Goal: Task Accomplishment & Management: Manage account settings

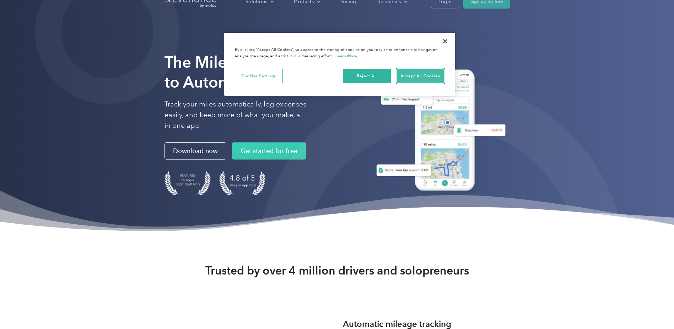
click at [418, 75] on button "Accept All Cookies" at bounding box center [421, 76] width 48 height 15
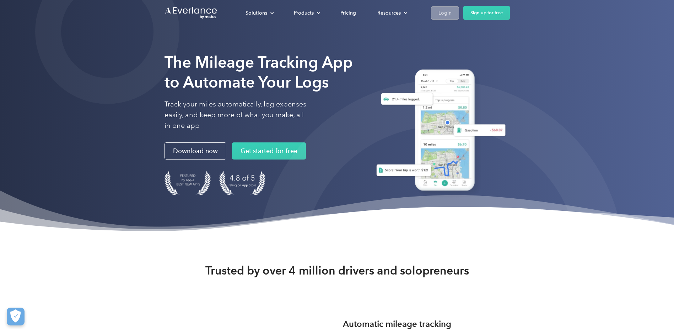
click at [437, 13] on link "Login" at bounding box center [445, 12] width 28 height 13
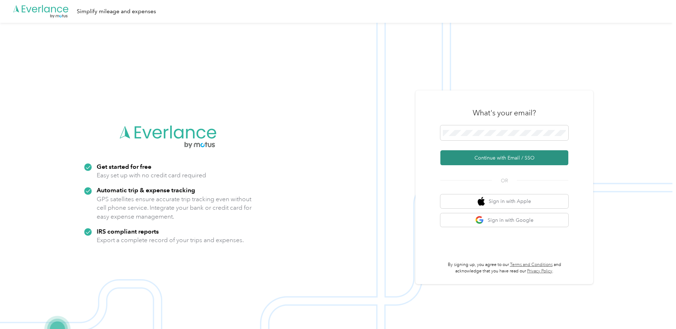
click at [498, 155] on button "Continue with Email / SSO" at bounding box center [504, 157] width 128 height 15
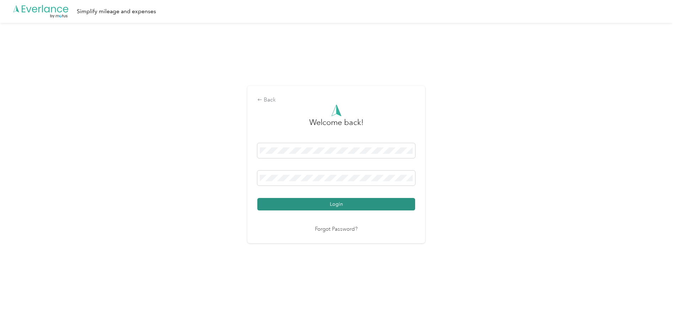
click at [301, 199] on button "Login" at bounding box center [336, 204] width 158 height 12
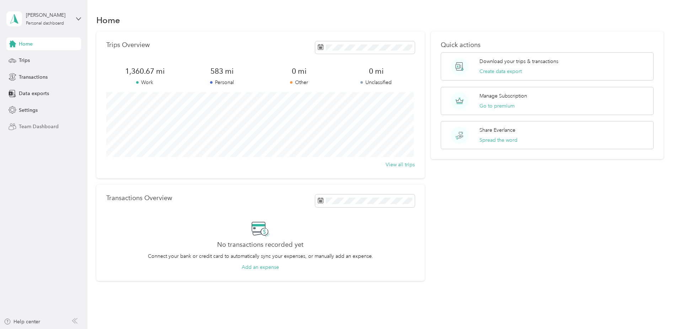
click at [49, 128] on span "Team Dashboard" at bounding box center [39, 126] width 40 height 7
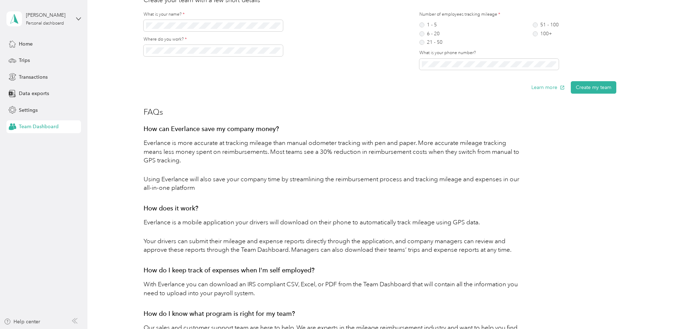
scroll to position [249, 0]
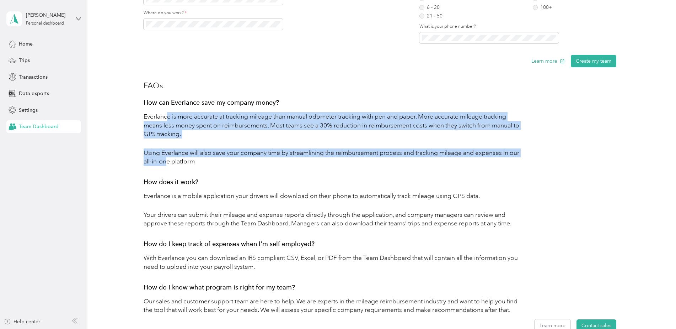
drag, startPoint x: 166, startPoint y: 117, endPoint x: 177, endPoint y: 162, distance: 46.4
click at [177, 162] on div "How can Everlance save my company money? Everlance is more accurate at tracking…" at bounding box center [333, 133] width 378 height 73
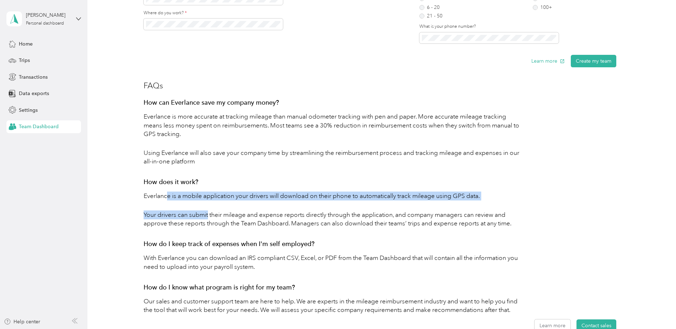
drag, startPoint x: 177, startPoint y: 162, endPoint x: 209, endPoint y: 212, distance: 59.3
click at [209, 212] on div "How does it work? Everlance is a mobile application your drivers will download …" at bounding box center [333, 205] width 378 height 56
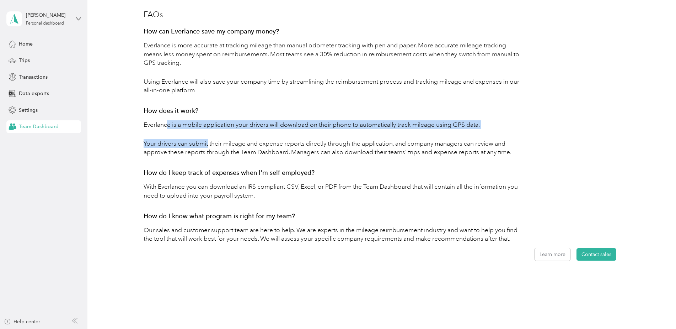
scroll to position [328, 0]
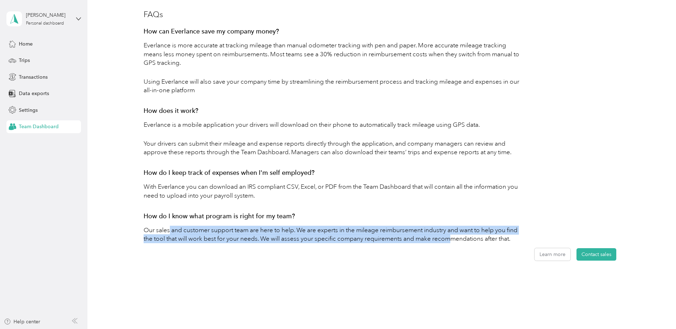
drag, startPoint x: 169, startPoint y: 217, endPoint x: 463, endPoint y: 231, distance: 294.7
click at [463, 231] on p "Our sales and customer support team are here to help. We are experts in the mil…" at bounding box center [333, 233] width 378 height 27
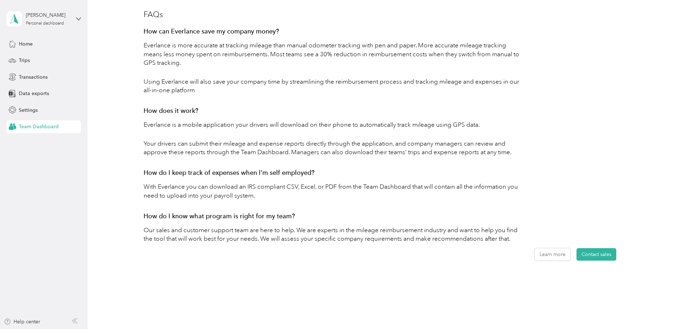
drag, startPoint x: 463, startPoint y: 231, endPoint x: 440, endPoint y: 234, distance: 22.9
click at [440, 234] on p "Our sales and customer support team are here to help. We are experts in the mil…" at bounding box center [333, 233] width 378 height 27
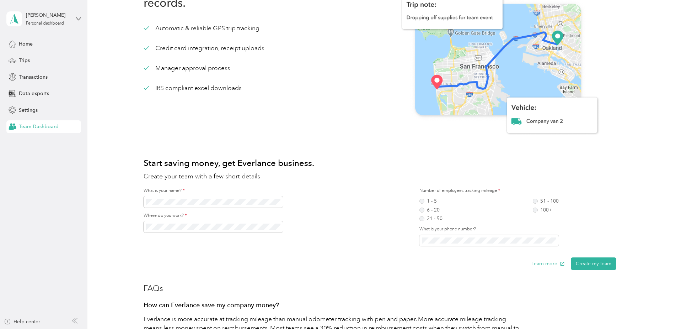
scroll to position [0, 0]
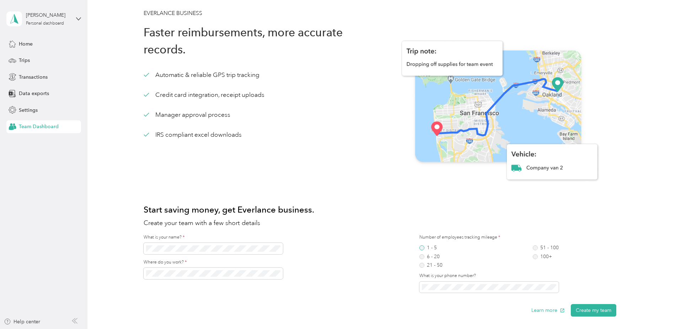
click at [422, 245] on label "1 - 5" at bounding box center [431, 247] width 23 height 5
click at [503, 282] on span at bounding box center [489, 286] width 139 height 11
click at [599, 312] on button "Create my team" at bounding box center [594, 310] width 46 height 12
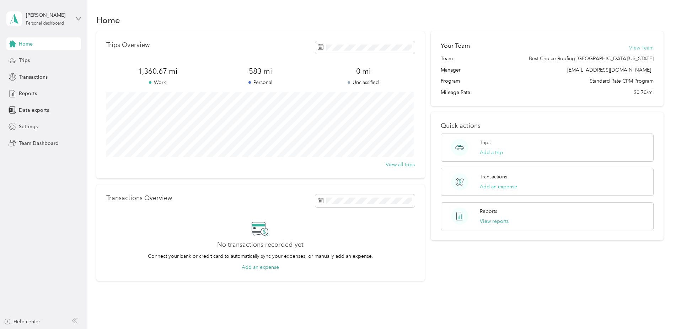
click at [650, 49] on button "View Team" at bounding box center [641, 47] width 25 height 7
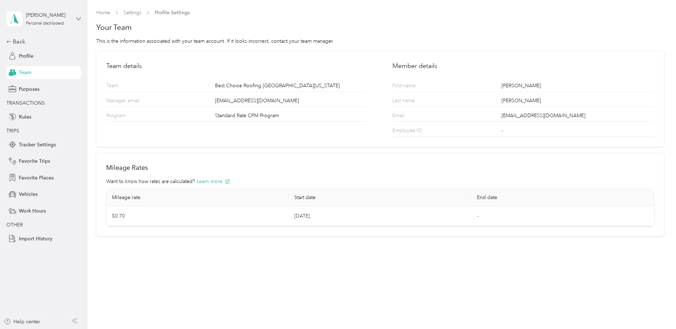
click at [79, 18] on icon at bounding box center [78, 18] width 5 height 5
click at [43, 60] on div "Team dashboard" at bounding box center [81, 58] width 140 height 12
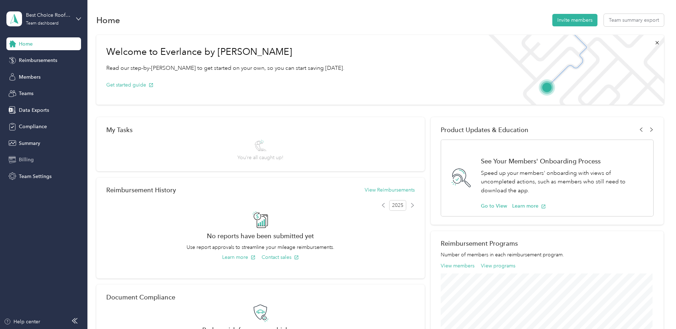
click at [25, 161] on span "Billing" at bounding box center [26, 159] width 15 height 7
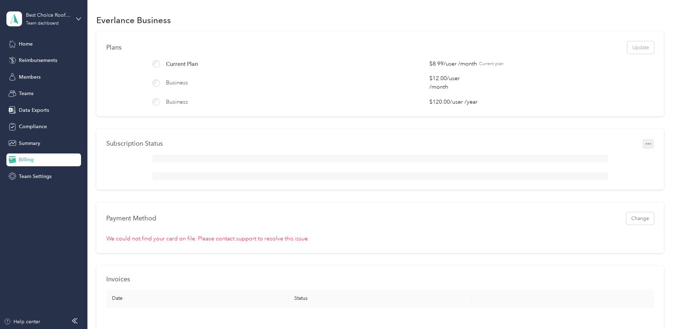
click at [646, 146] on icon "button" at bounding box center [648, 143] width 5 height 5
click at [577, 154] on div "Subscription Status" at bounding box center [380, 159] width 568 height 61
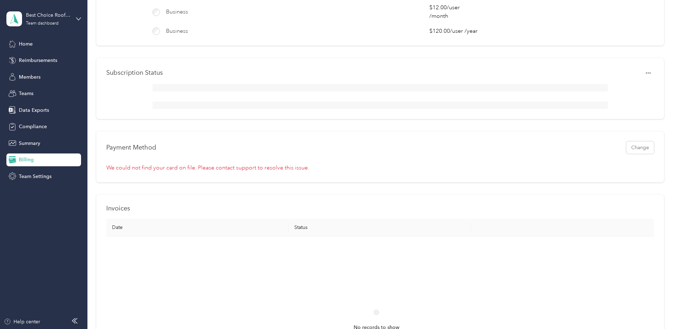
scroll to position [71, 0]
click at [33, 177] on span "Team Settings" at bounding box center [35, 175] width 33 height 7
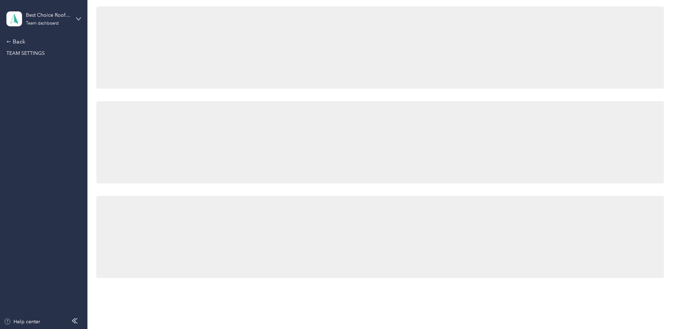
scroll to position [71, 0]
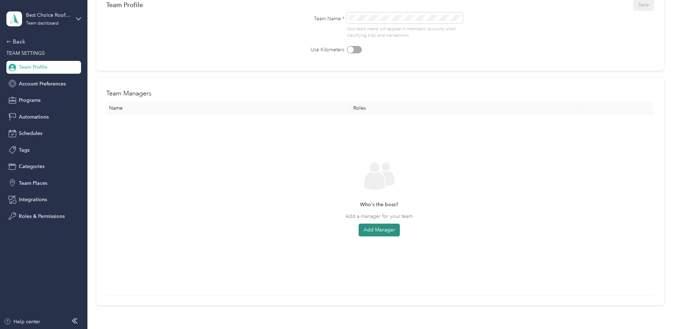
click at [376, 231] on button "Add Manager" at bounding box center [379, 229] width 41 height 13
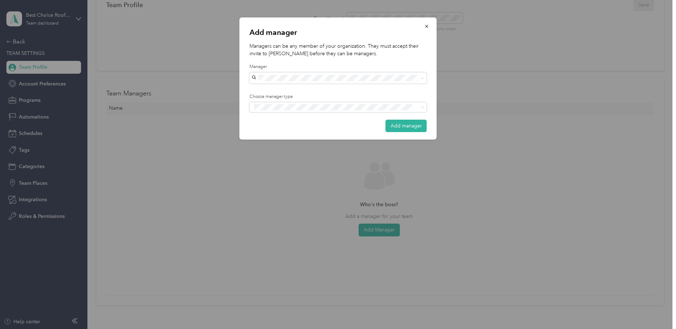
drag, startPoint x: 253, startPoint y: 92, endPoint x: 249, endPoint y: 97, distance: 6.6
click at [253, 92] on li "[PERSON_NAME]" at bounding box center [338, 89] width 177 height 12
click at [357, 110] on span at bounding box center [333, 106] width 163 height 7
click at [350, 101] on div "Choose manager type" at bounding box center [338, 103] width 177 height 19
click at [360, 98] on label "Choose manager type" at bounding box center [338, 97] width 177 height 6
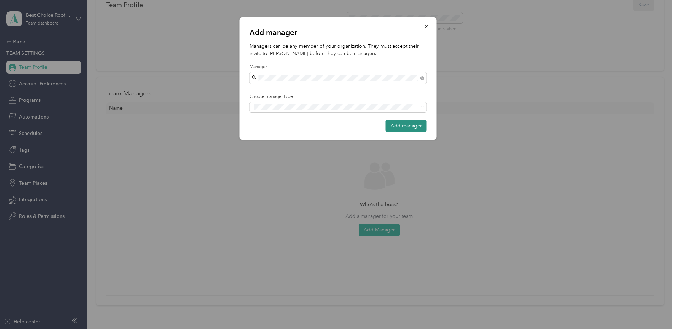
click at [400, 132] on button "Add manager" at bounding box center [406, 125] width 41 height 12
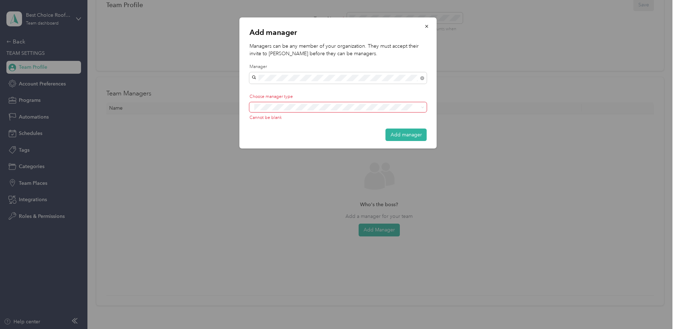
click at [337, 96] on label "Choose manager type" at bounding box center [338, 97] width 177 height 6
click at [400, 131] on button "Add manager" at bounding box center [406, 134] width 41 height 12
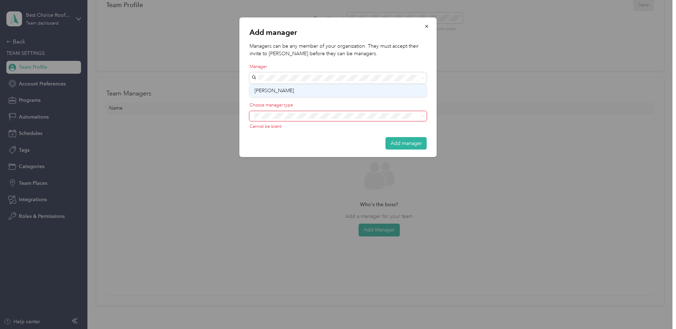
click at [297, 93] on div "[PERSON_NAME]" at bounding box center [338, 90] width 167 height 7
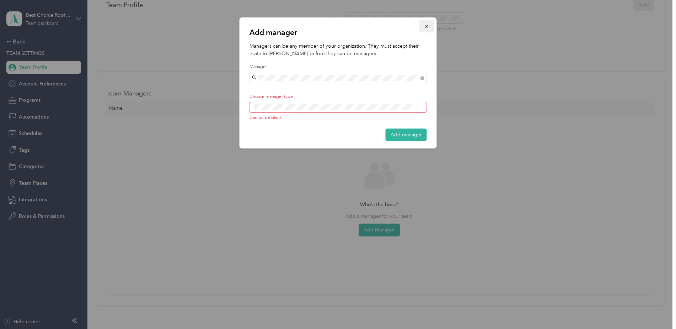
click at [425, 26] on icon "button" at bounding box center [427, 26] width 5 height 5
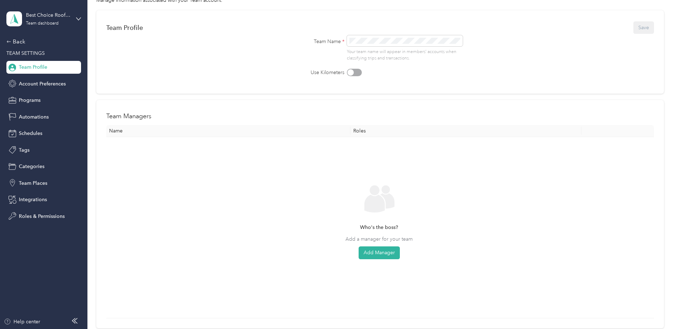
scroll to position [0, 0]
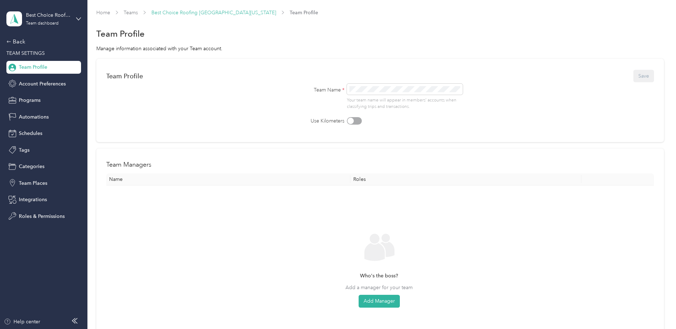
click at [189, 12] on link "Best Choice Roofing [GEOGRAPHIC_DATA][US_STATE]" at bounding box center [213, 13] width 125 height 6
click at [33, 215] on span "Roles & Permissions" at bounding box center [42, 215] width 46 height 7
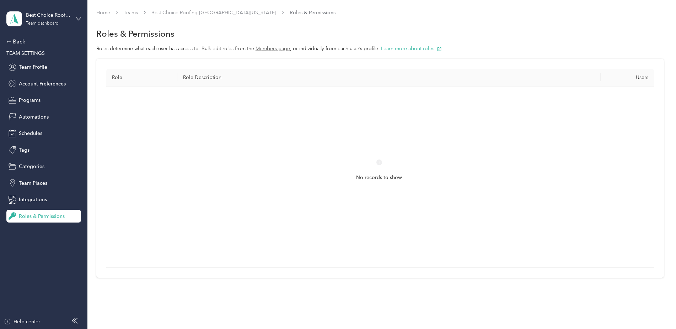
click at [277, 48] on button "Members page" at bounding box center [273, 48] width 34 height 7
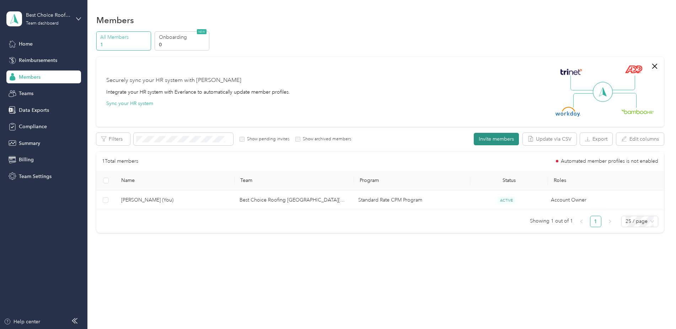
click at [496, 140] on button "Invite members" at bounding box center [496, 139] width 45 height 12
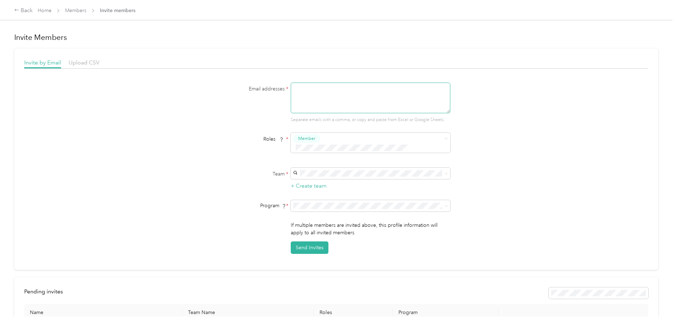
click at [328, 98] on textarea at bounding box center [371, 97] width 160 height 31
click at [324, 177] on span "Best Choice Roofing [GEOGRAPHIC_DATA][US_STATE] (Main organization)" at bounding box center [364, 181] width 138 height 14
click at [496, 177] on div "Email addresses * [PERSON_NAME][EMAIL_ADDRESS][PERSON_NAME][DOMAIN_NAME] Separa…" at bounding box center [336, 167] width 624 height 171
click at [402, 96] on textarea "[PERSON_NAME][EMAIL_ADDRESS][PERSON_NAME][DOMAIN_NAME]" at bounding box center [371, 97] width 160 height 31
type textarea "[PERSON_NAME][EMAIL_ADDRESS][PERSON_NAME][DOMAIN_NAME], [EMAIL_ADDRESS][PERSON_…"
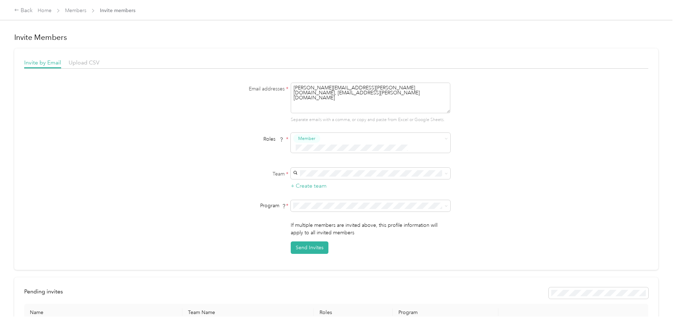
click at [537, 116] on div "Email addresses * [PERSON_NAME][EMAIL_ADDRESS][PERSON_NAME][DOMAIN_NAME], [EMAI…" at bounding box center [336, 167] width 624 height 171
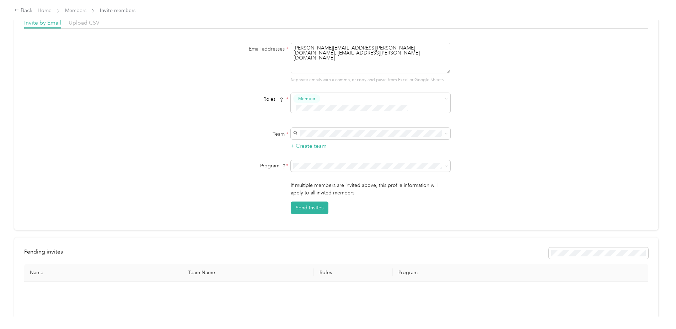
scroll to position [142, 0]
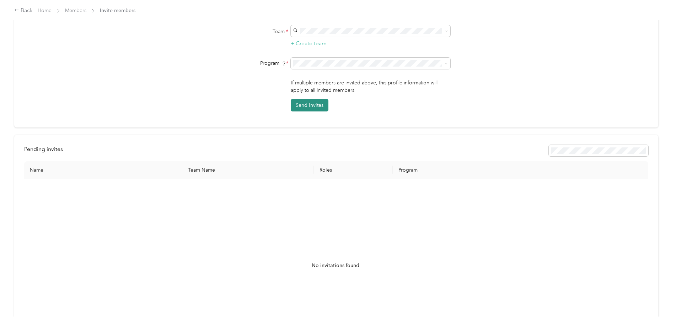
click at [308, 99] on button "Send Invites" at bounding box center [310, 105] width 38 height 12
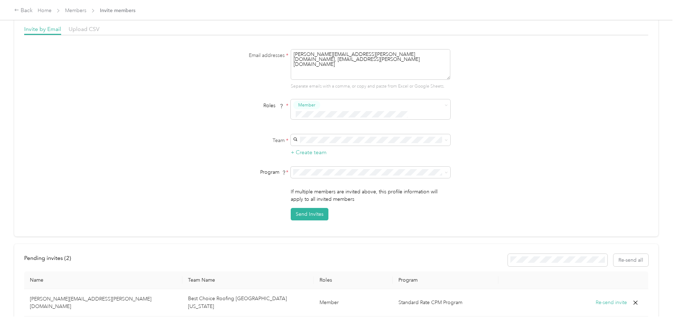
scroll to position [0, 0]
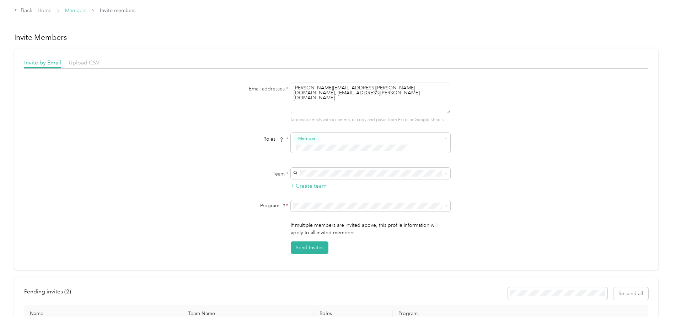
click at [74, 12] on link "Members" at bounding box center [75, 10] width 21 height 6
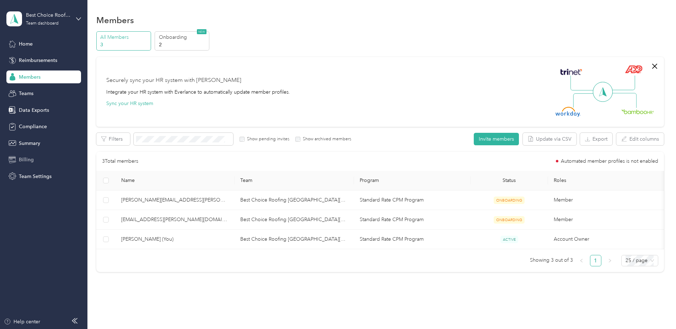
click at [35, 159] on div "Billing" at bounding box center [43, 159] width 75 height 13
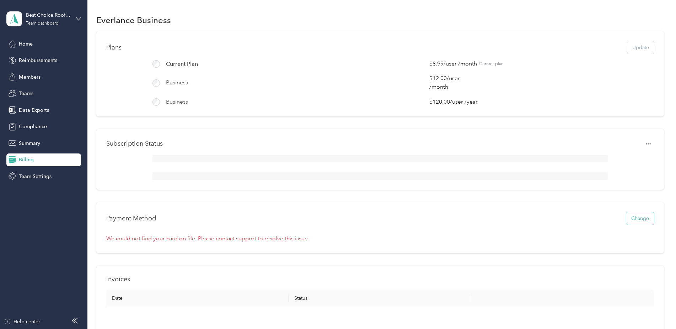
click at [629, 224] on button "Change" at bounding box center [640, 218] width 28 height 12
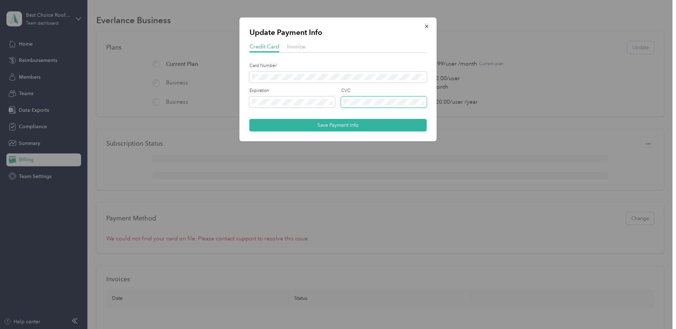
click at [355, 98] on span at bounding box center [384, 101] width 86 height 11
click at [338, 122] on button "Save Payment Info" at bounding box center [338, 125] width 177 height 12
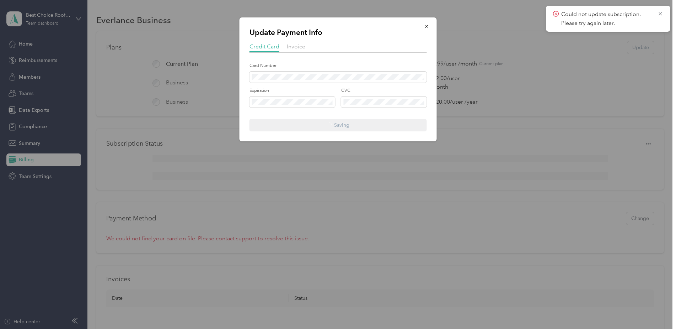
click at [299, 50] on div "Invoice" at bounding box center [296, 46] width 18 height 9
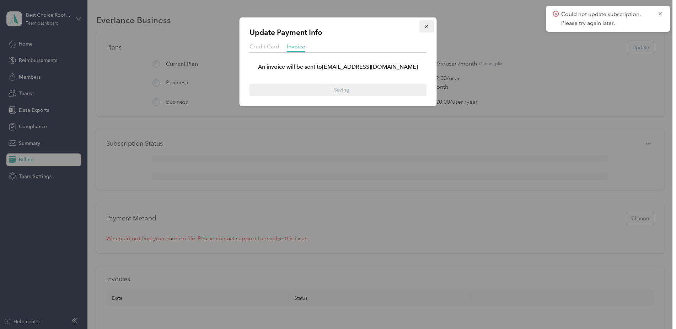
click at [425, 26] on icon "button" at bounding box center [427, 26] width 5 height 5
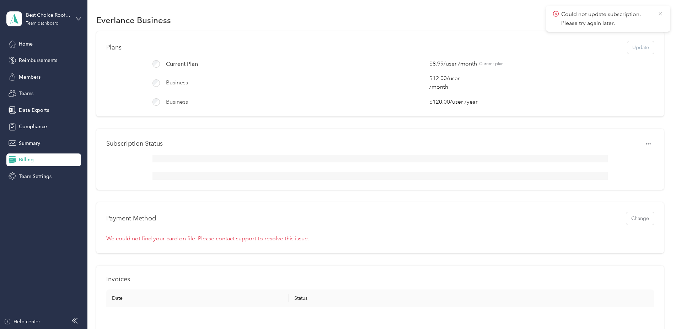
click at [658, 12] on icon at bounding box center [661, 14] width 6 height 6
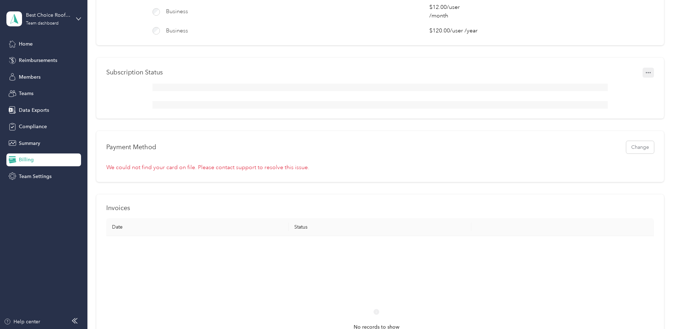
click at [648, 75] on icon "button" at bounding box center [648, 72] width 5 height 5
click at [179, 155] on div "Payment Method Change We could not find your card on file. Please contact suppo…" at bounding box center [380, 156] width 568 height 51
click at [643, 153] on button "Change" at bounding box center [640, 147] width 28 height 12
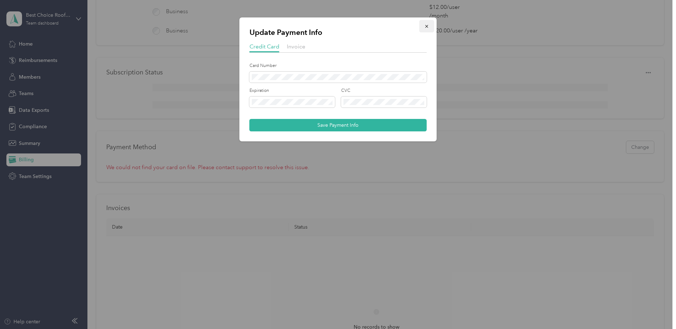
click at [424, 30] on button "button" at bounding box center [427, 26] width 15 height 12
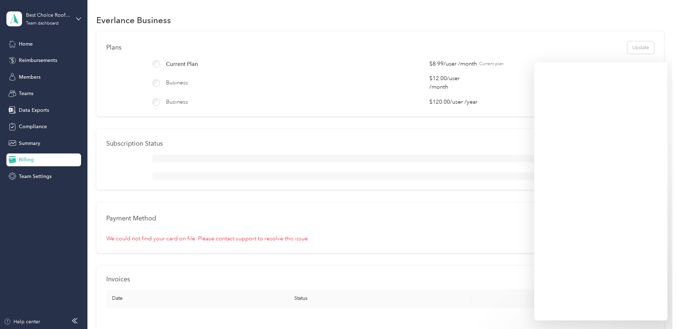
scroll to position [107, 0]
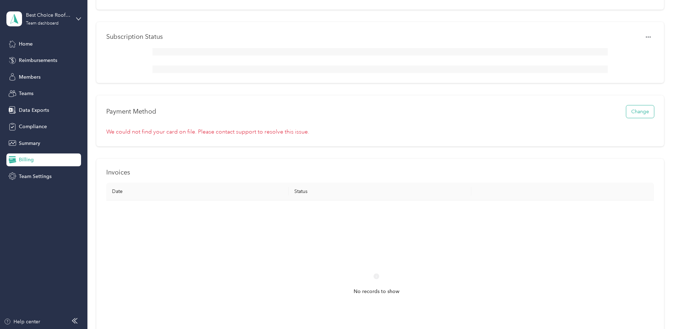
click at [631, 118] on button "Change" at bounding box center [640, 111] width 28 height 12
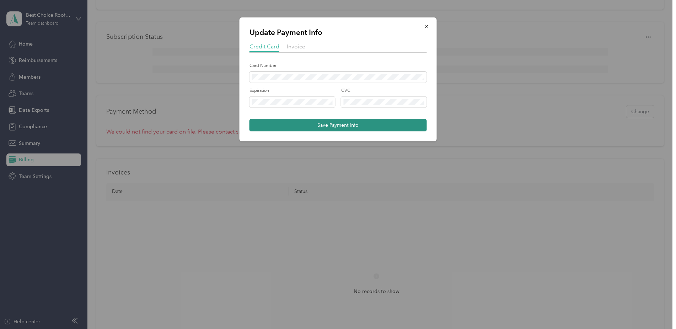
click at [310, 127] on button "Save Payment Info" at bounding box center [338, 125] width 177 height 12
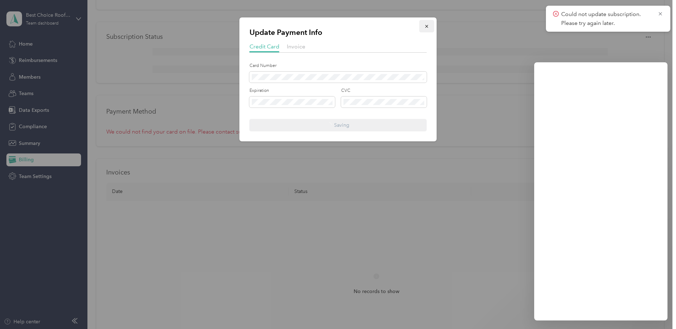
click at [426, 26] on icon "button" at bounding box center [427, 26] width 5 height 5
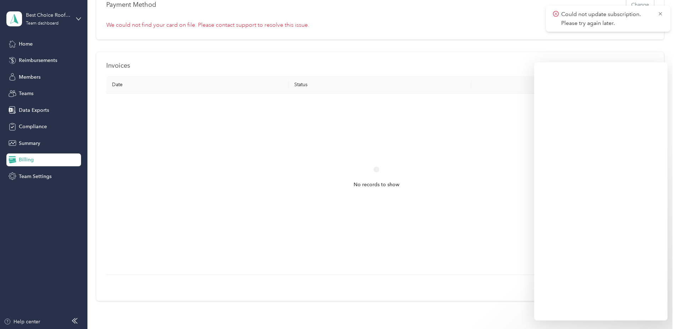
scroll to position [286, 0]
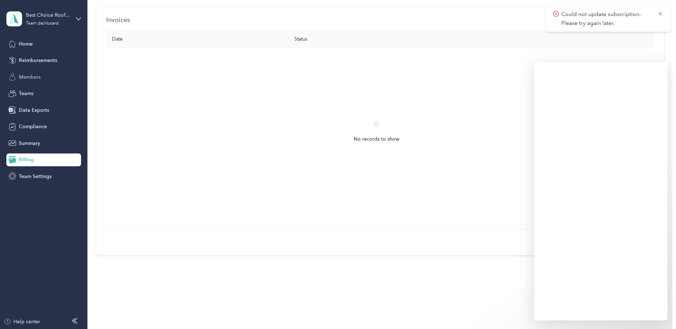
click at [31, 77] on span "Members" at bounding box center [30, 76] width 22 height 7
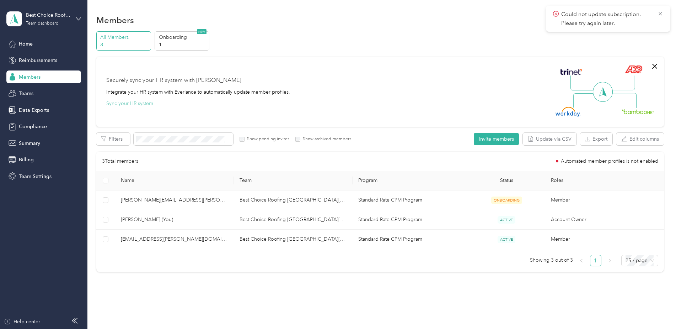
click at [124, 104] on button "Sync your HR system" at bounding box center [129, 103] width 47 height 7
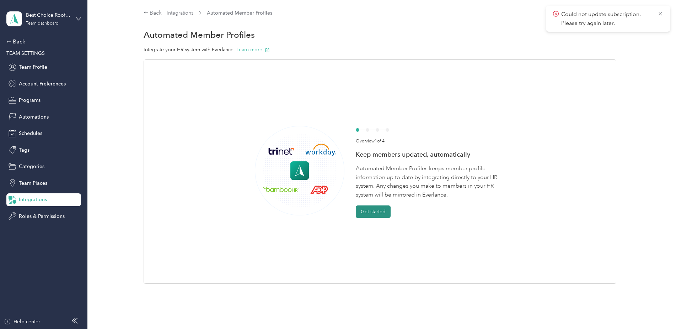
click at [372, 209] on button "Get started" at bounding box center [373, 211] width 35 height 12
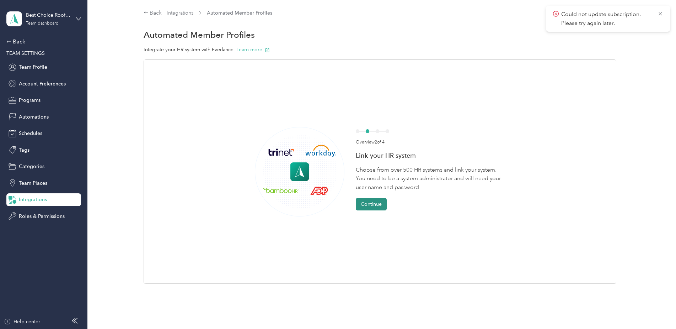
click at [372, 199] on button "Continue" at bounding box center [371, 204] width 31 height 12
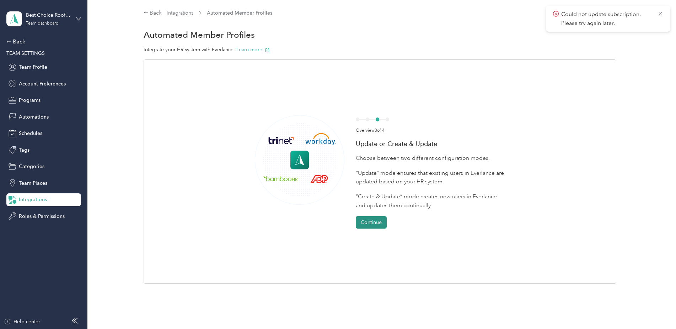
click at [372, 223] on button "Continue" at bounding box center [371, 222] width 31 height 12
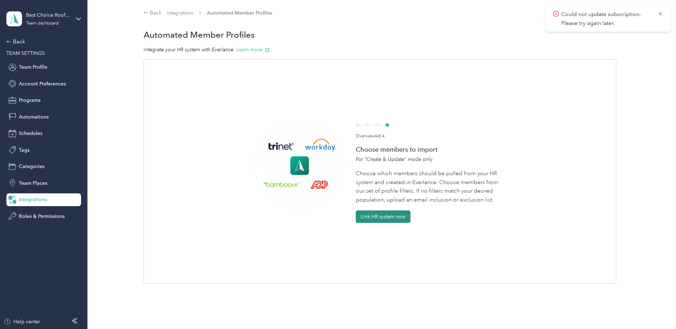
click at [370, 218] on button "Link HR system now" at bounding box center [383, 216] width 55 height 12
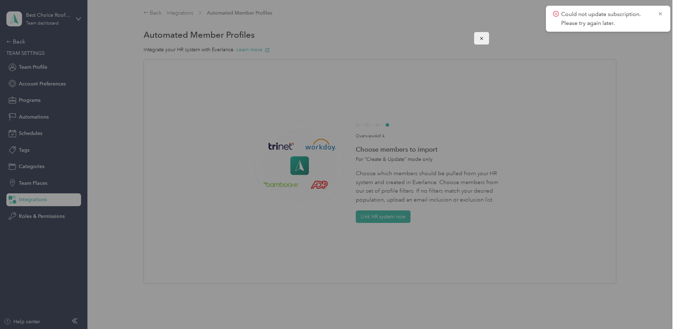
click at [480, 39] on icon "button" at bounding box center [481, 38] width 5 height 5
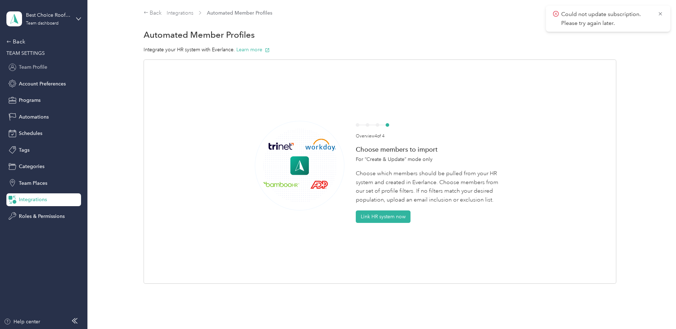
click at [52, 68] on div "Team Profile" at bounding box center [43, 67] width 75 height 13
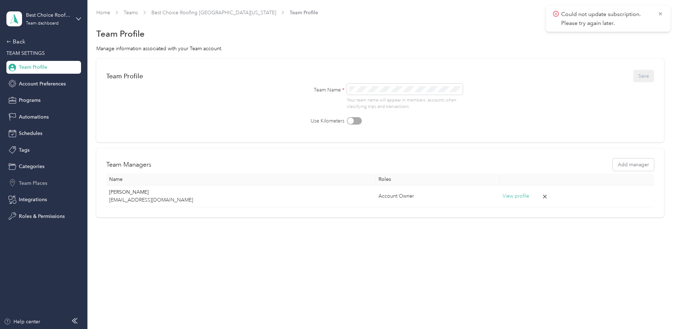
click at [27, 182] on span "Team Places" at bounding box center [33, 182] width 28 height 7
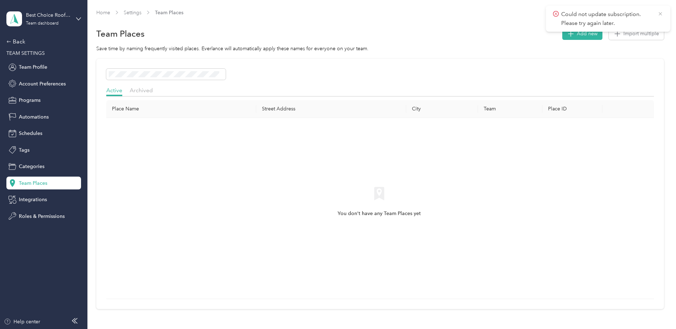
click at [662, 14] on icon at bounding box center [661, 14] width 6 height 6
click at [587, 36] on span "Add new" at bounding box center [587, 33] width 21 height 7
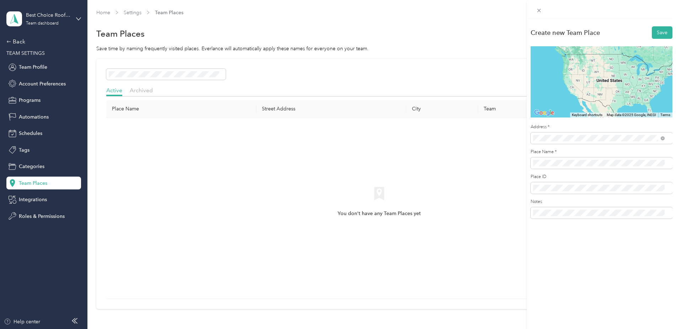
click at [609, 163] on span "1604 Newport Gap Pike Wilmington, Delaware 19808, United States" at bounding box center [581, 163] width 71 height 6
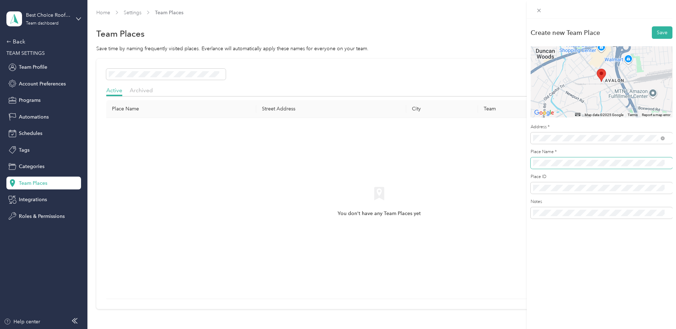
click at [520, 163] on div "Create new Team Place Save ← Move left → Move right ↑ Move up ↓ Move down + Zoo…" at bounding box center [338, 164] width 676 height 329
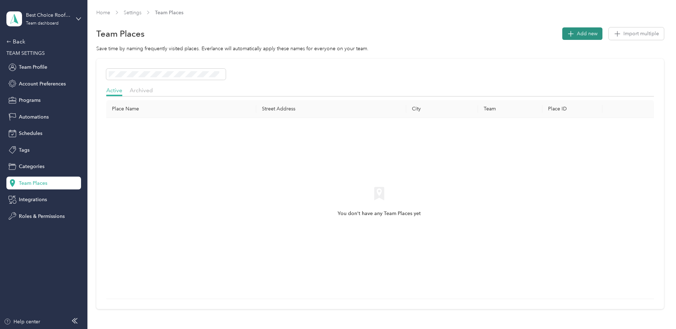
click at [577, 32] on span "Add new" at bounding box center [587, 33] width 21 height 7
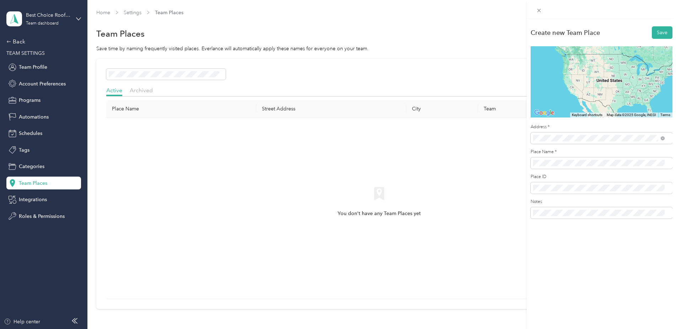
click at [573, 164] on span "1604 Newport Gap Pike Wilmington, Delaware 19808, United States" at bounding box center [581, 163] width 71 height 6
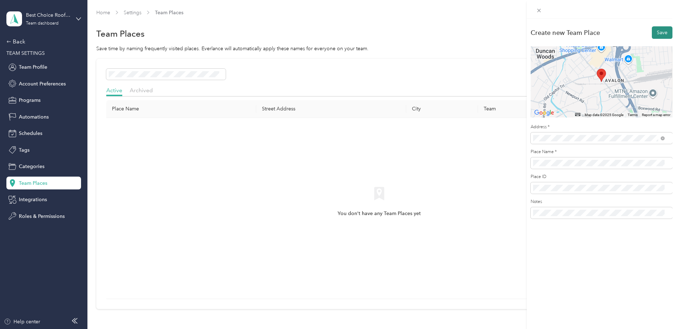
click at [658, 30] on button "Save" at bounding box center [662, 32] width 21 height 12
